Goal: Go to known website: Access a specific website the user already knows

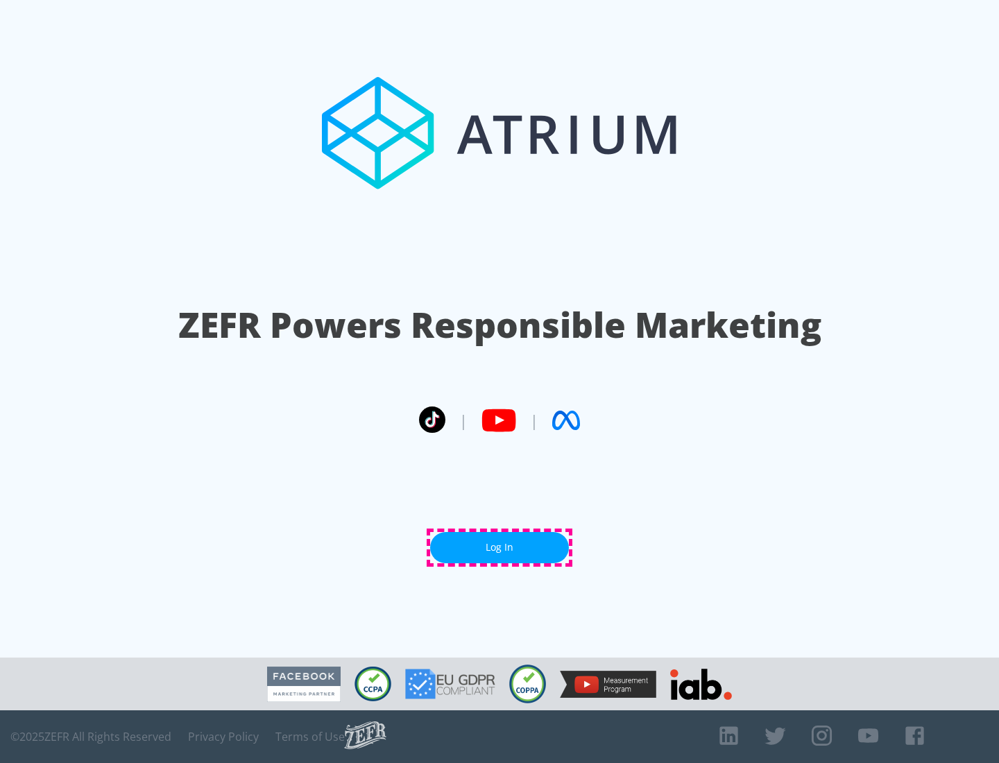
click at [499, 547] on link "Log In" at bounding box center [499, 547] width 139 height 31
